Goal: Find specific page/section: Find specific page/section

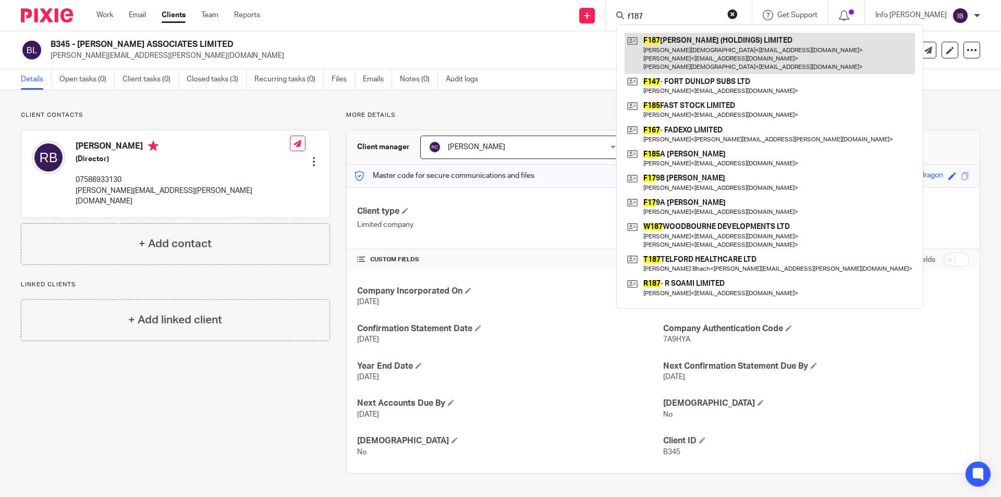
type input "f187"
click at [715, 53] on link at bounding box center [770, 53] width 290 height 41
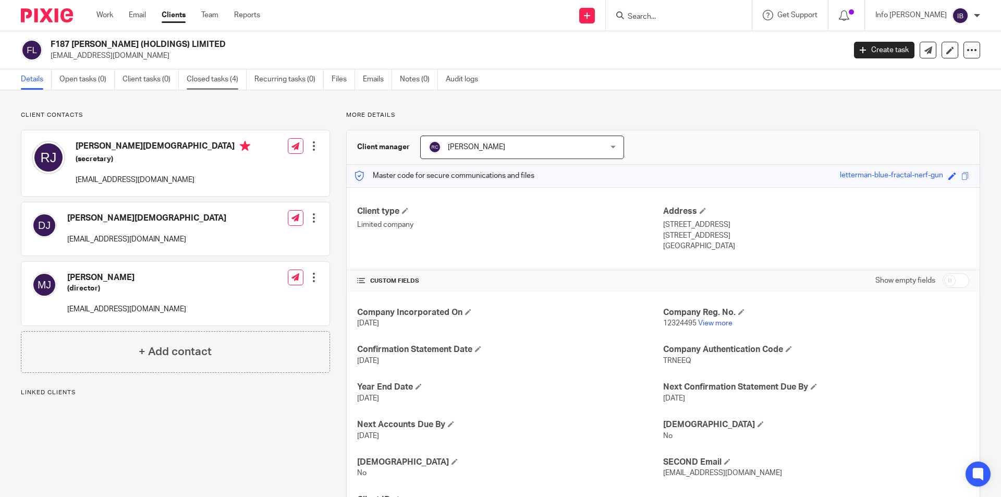
click at [230, 75] on link "Closed tasks (4)" at bounding box center [217, 79] width 60 height 20
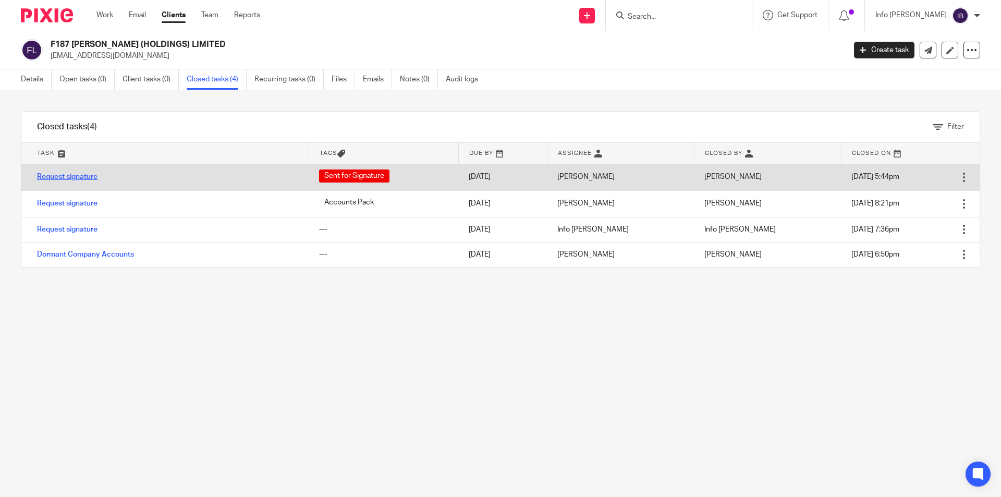
click at [97, 177] on link "Request signature" at bounding box center [67, 176] width 60 height 7
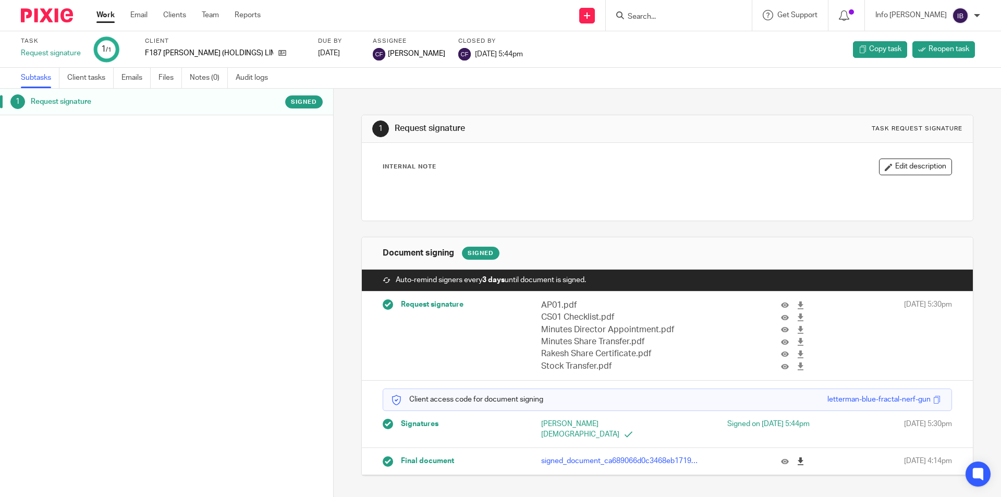
click at [797, 457] on icon at bounding box center [801, 461] width 8 height 8
